Goal: Transaction & Acquisition: Subscribe to service/newsletter

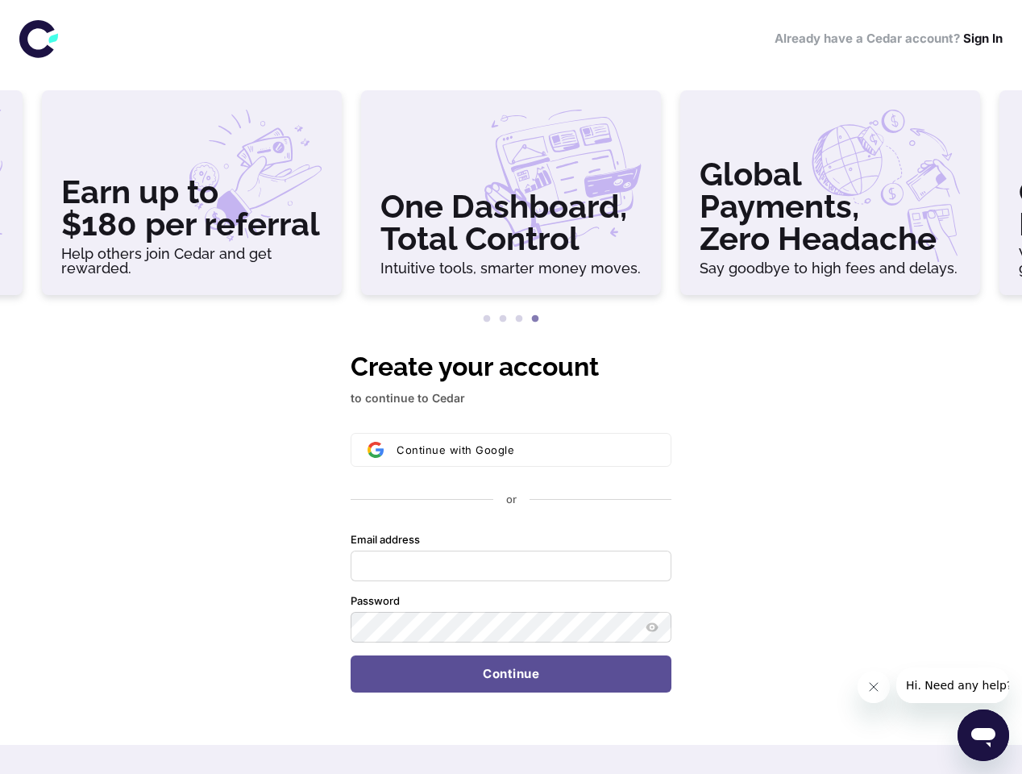
click at [192, 199] on h3 "Earn up to $180 per referral" at bounding box center [191, 208] width 261 height 64
click at [511, 199] on h3 "One Dashboard, Total Control" at bounding box center [510, 222] width 261 height 64
click at [830, 199] on h3 "Global Payments, Zero Headache" at bounding box center [829, 206] width 261 height 97
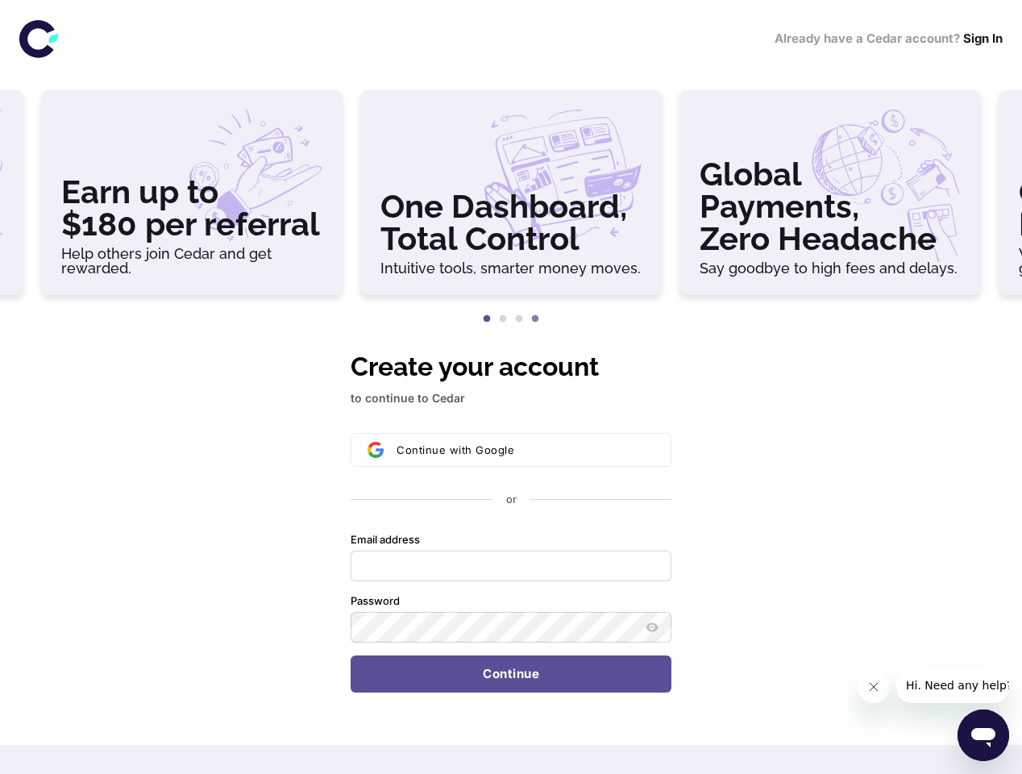
click at [487, 319] on button "1" at bounding box center [487, 319] width 16 height 16
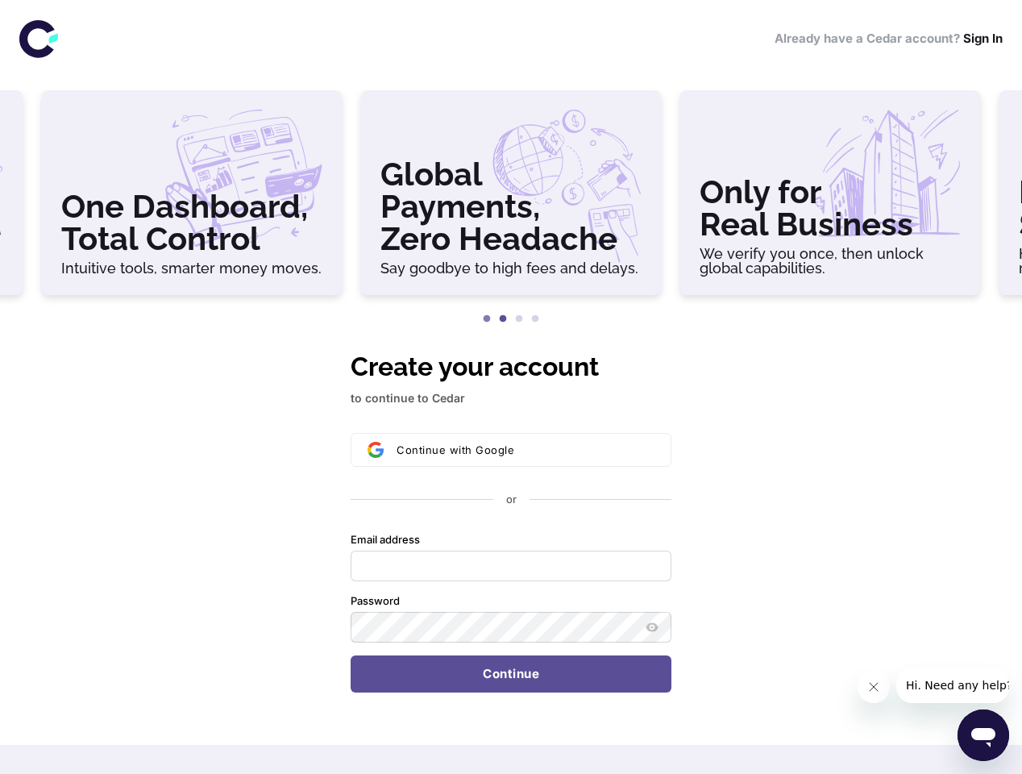
click at [503, 319] on button "2" at bounding box center [503, 319] width 16 height 16
click at [519, 319] on button "3" at bounding box center [519, 319] width 16 height 16
click at [535, 319] on button "4" at bounding box center [535, 319] width 16 height 16
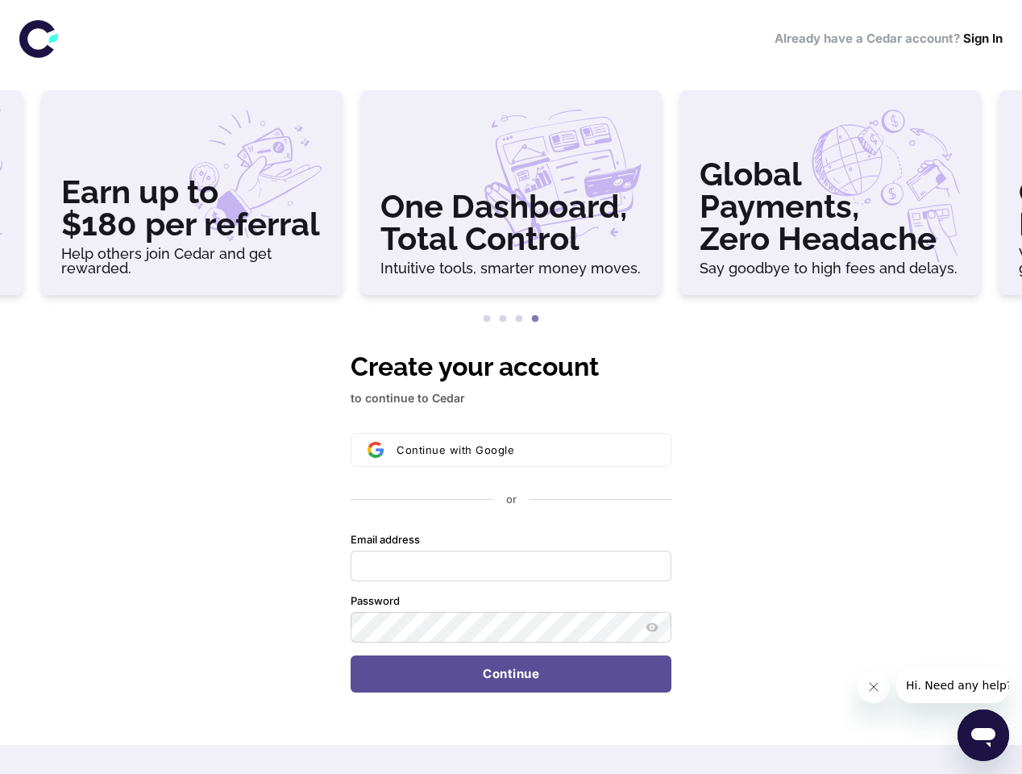
click at [511, 520] on div "Continue with Google or Email address Password Continue" at bounding box center [511, 562] width 321 height 259
